Goal: Task Accomplishment & Management: Use online tool/utility

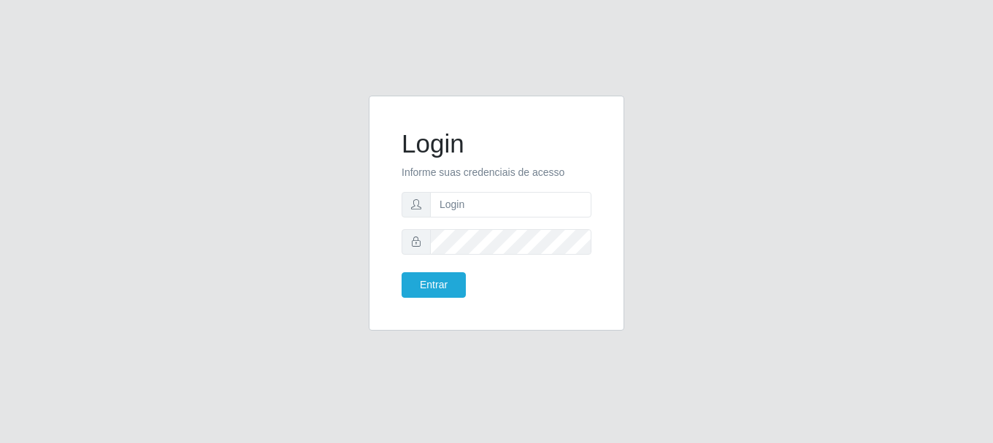
click at [516, 187] on form "Login Informe suas credenciais de acesso Entrar" at bounding box center [497, 213] width 190 height 169
click at [516, 208] on input "text" at bounding box center [510, 205] width 161 height 26
type input "[EMAIL_ADDRESS][DOMAIN_NAME]"
click at [433, 285] on button "Entrar" at bounding box center [434, 285] width 64 height 26
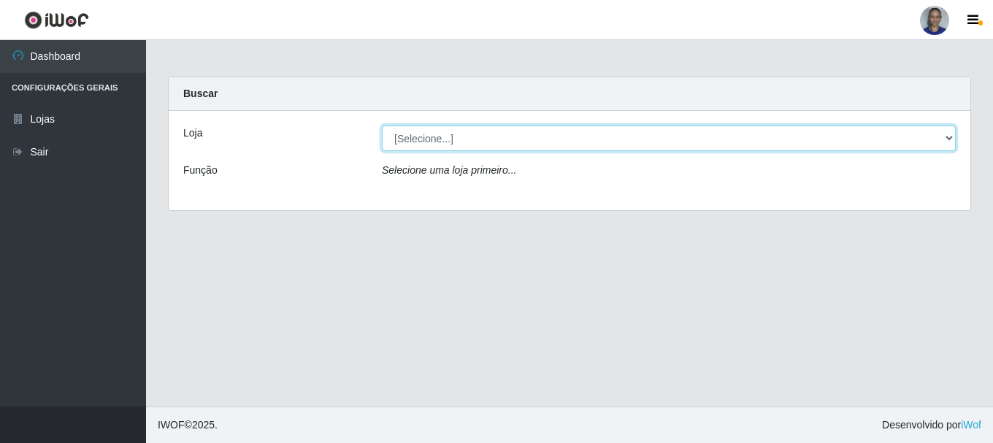
drag, startPoint x: 947, startPoint y: 134, endPoint x: 947, endPoint y: 150, distance: 16.1
click at [947, 134] on select "[Selecione...] Supermercado [GEOGRAPHIC_DATA]" at bounding box center [669, 139] width 574 height 26
select select "165"
click at [382, 126] on select "[Selecione...] Supermercado [GEOGRAPHIC_DATA]" at bounding box center [669, 139] width 574 height 26
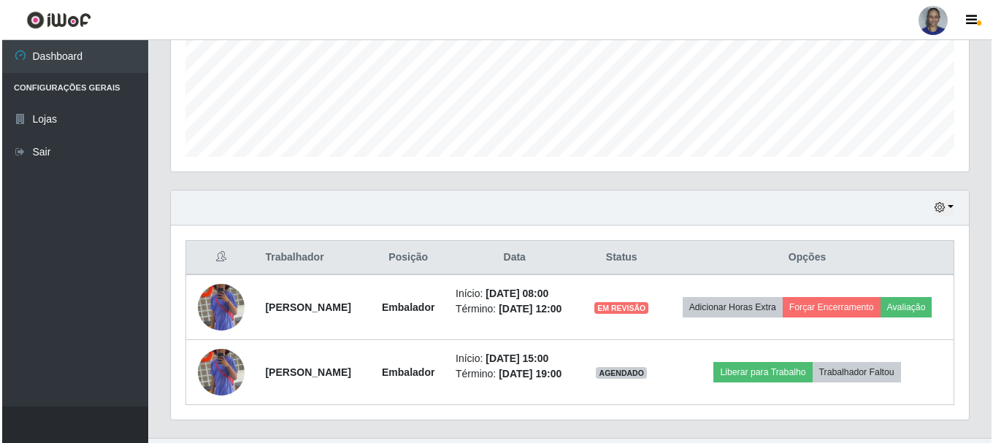
scroll to position [419, 0]
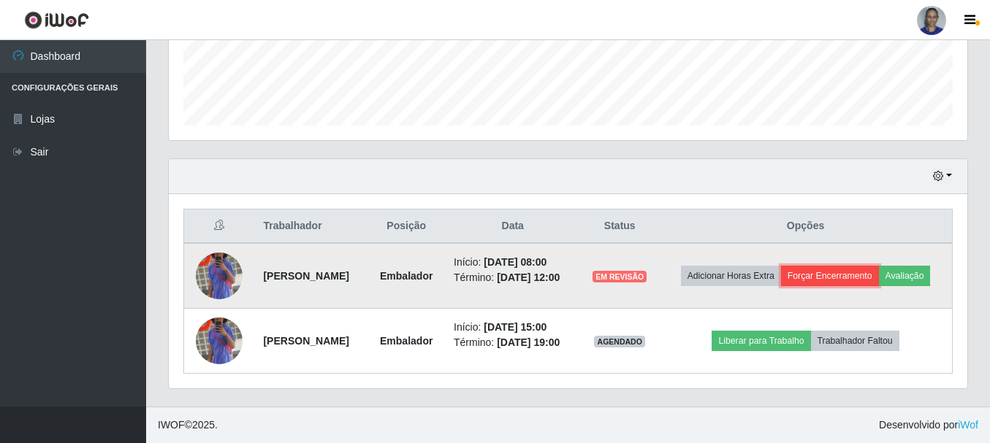
click at [879, 266] on button "Forçar Encerramento" at bounding box center [830, 276] width 98 height 20
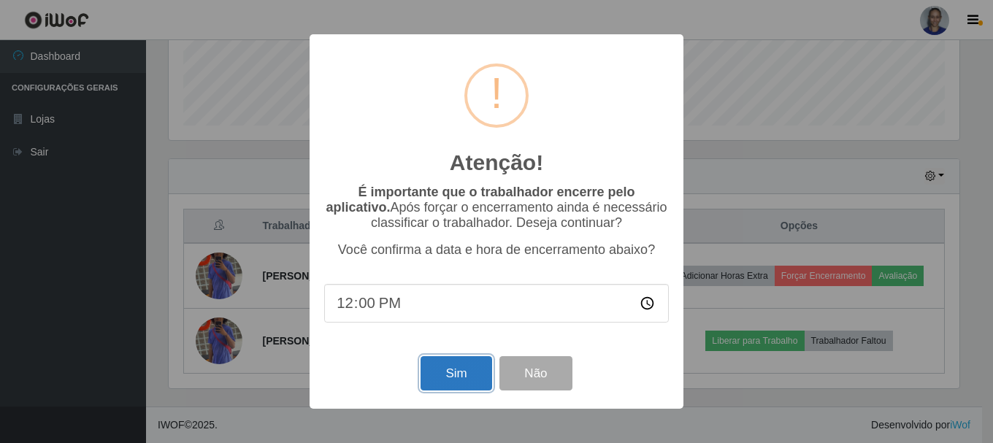
click at [445, 385] on button "Sim" at bounding box center [456, 373] width 71 height 34
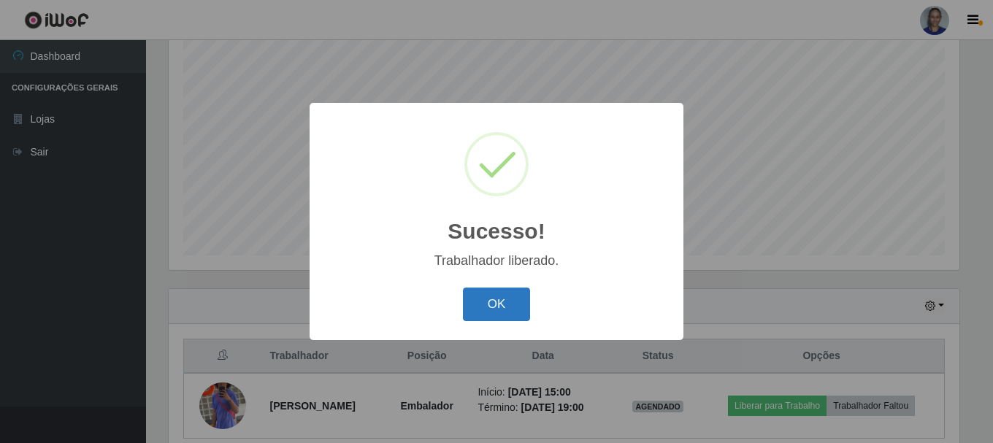
click at [489, 314] on button "OK" at bounding box center [497, 305] width 68 height 34
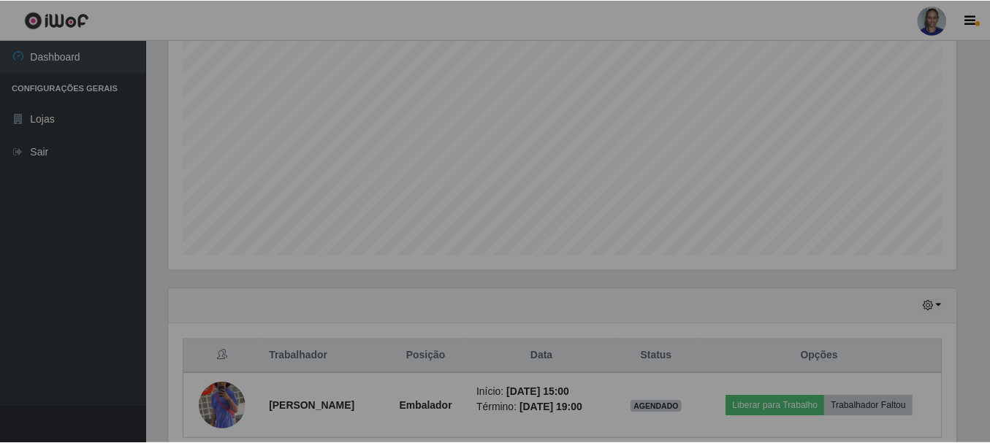
scroll to position [303, 798]
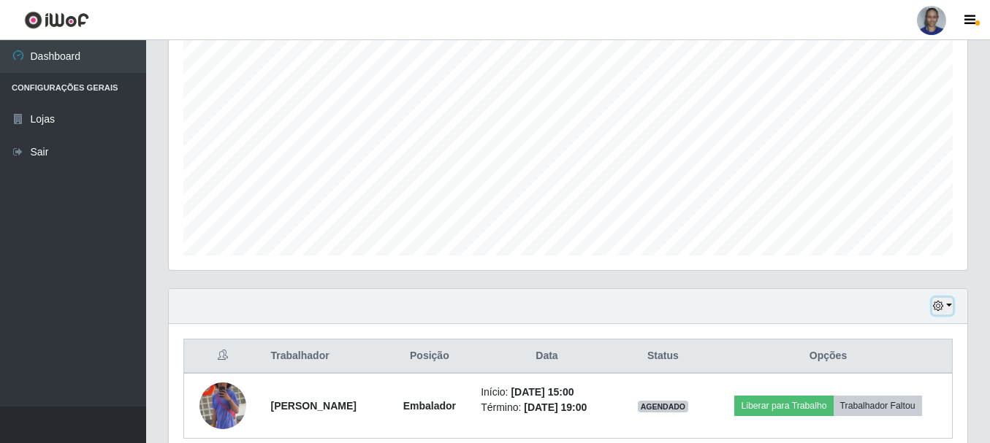
click at [948, 308] on button "button" at bounding box center [942, 306] width 20 height 17
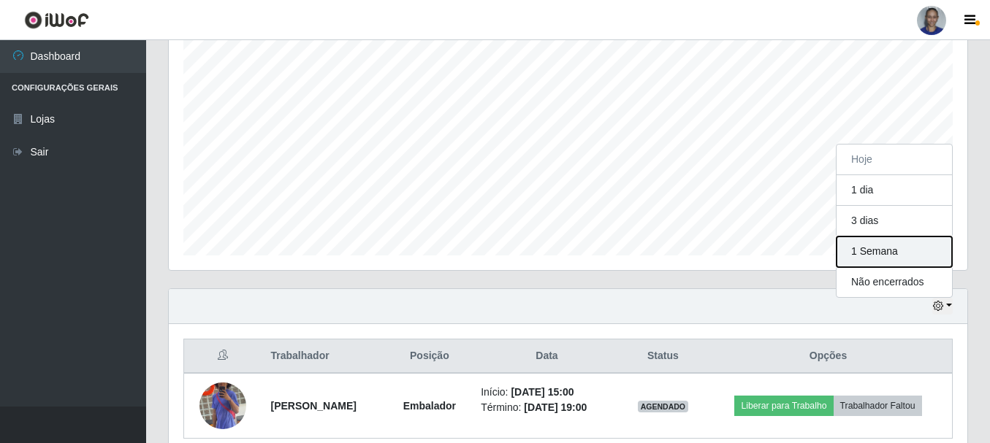
click at [937, 255] on button "1 Semana" at bounding box center [893, 252] width 115 height 31
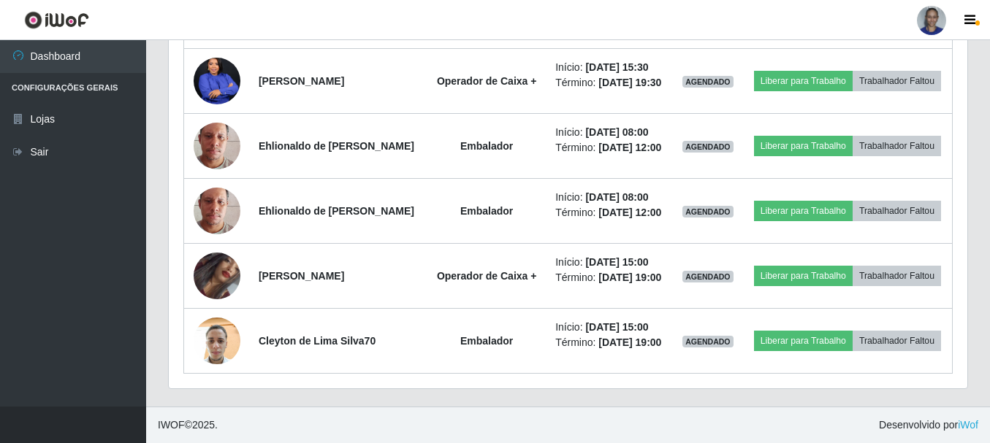
scroll to position [1482, 0]
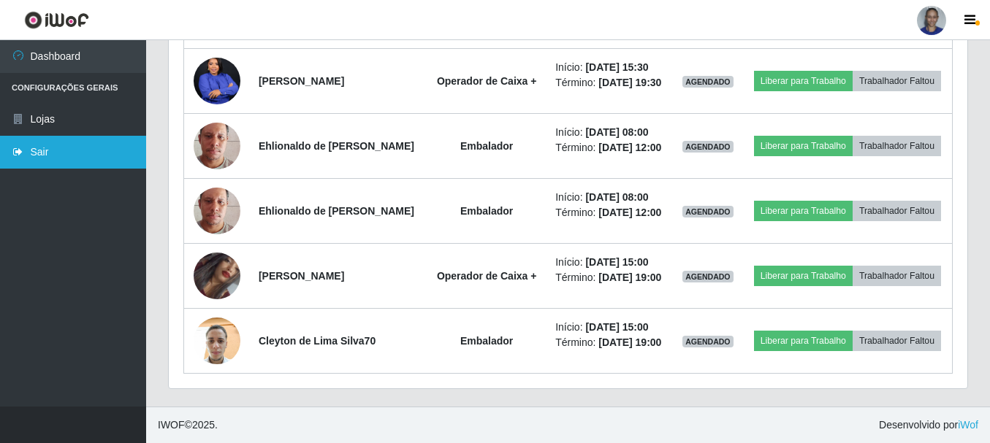
click at [62, 162] on link "Sair" at bounding box center [73, 152] width 146 height 33
